Goal: Navigation & Orientation: Find specific page/section

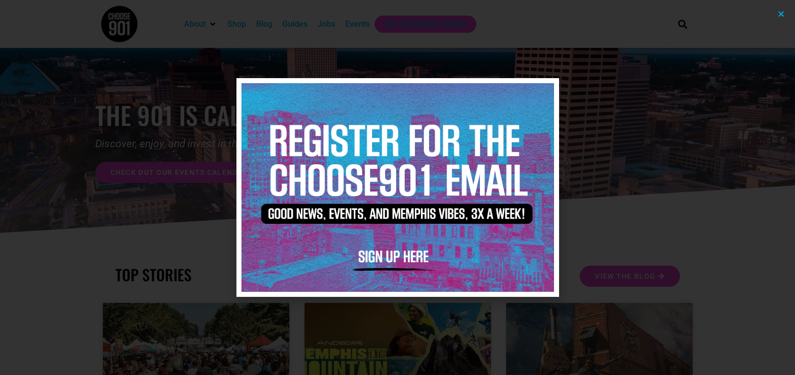
click at [781, 11] on icon "Close" at bounding box center [781, 14] width 8 height 8
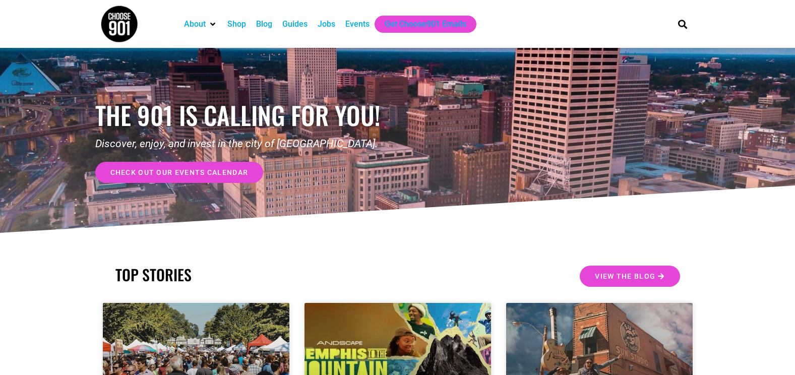
click at [358, 24] on div "Events" at bounding box center [357, 24] width 24 height 12
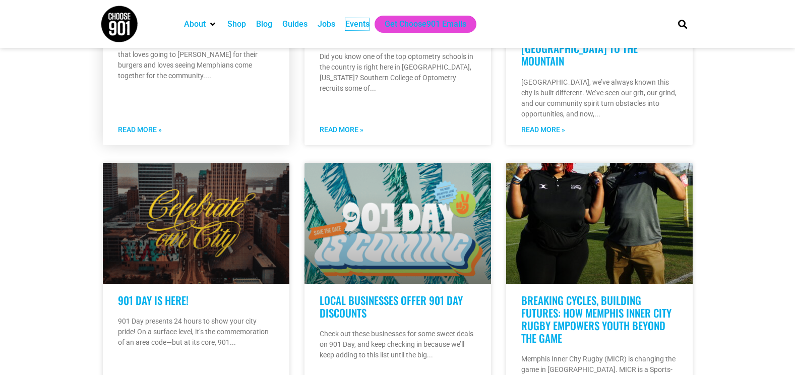
scroll to position [706, 0]
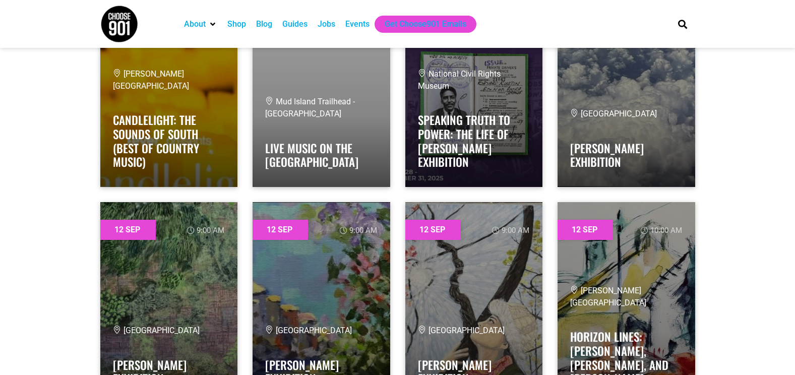
scroll to position [229, 0]
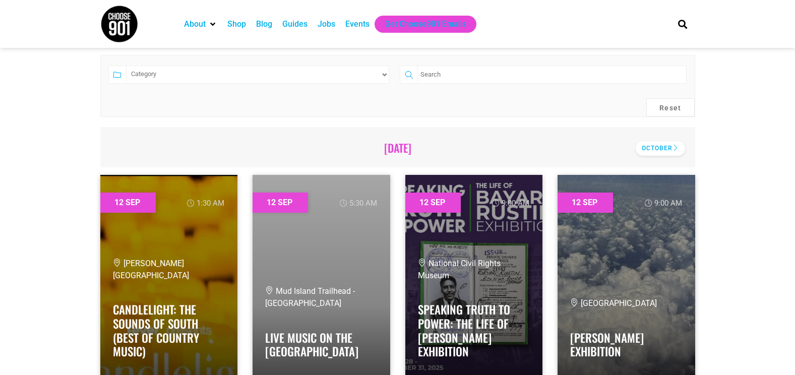
click at [668, 148] on div "October" at bounding box center [660, 148] width 49 height 15
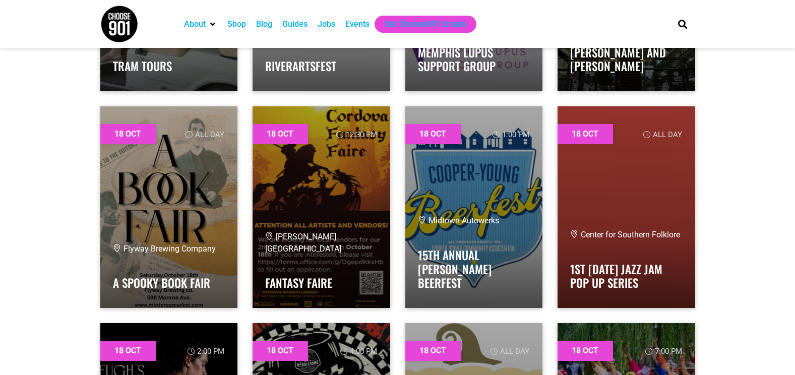
scroll to position [15905, 0]
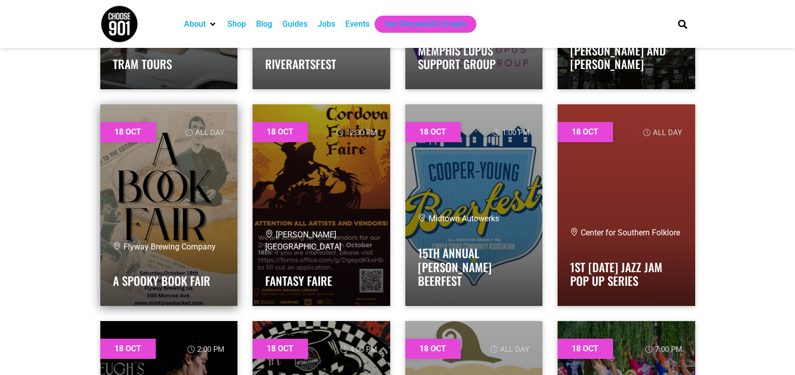
click at [196, 211] on link at bounding box center [169, 205] width 138 height 202
